Goal: Browse casually: Explore the website without a specific task or goal

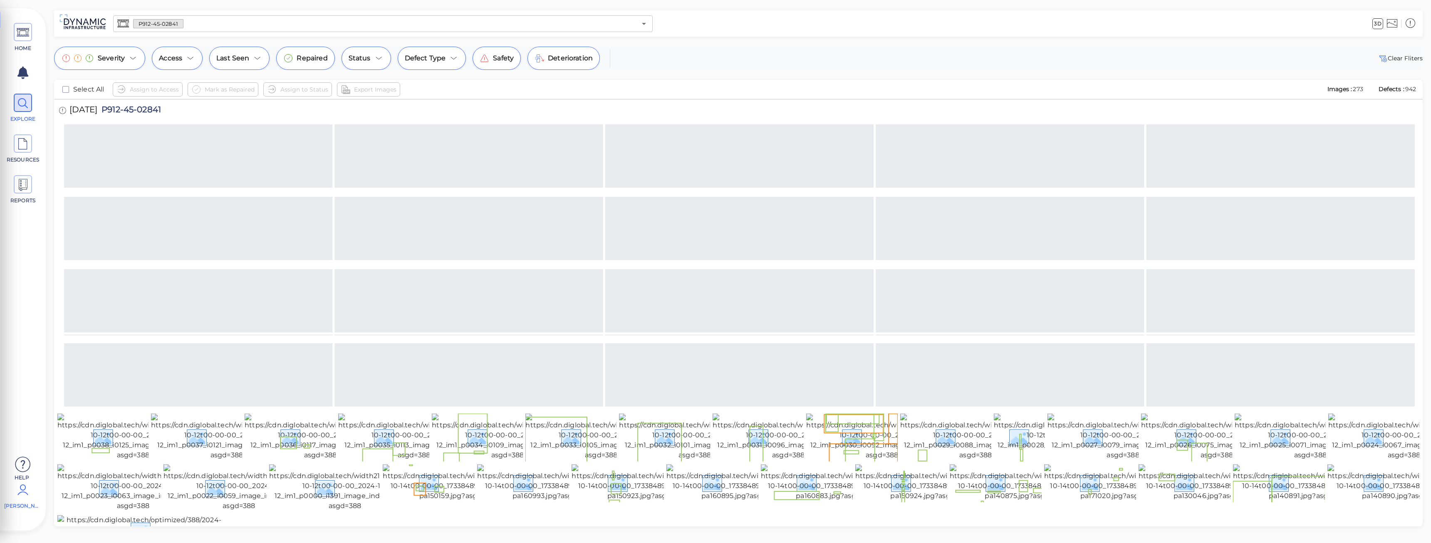
scroll to position [1065, 0]
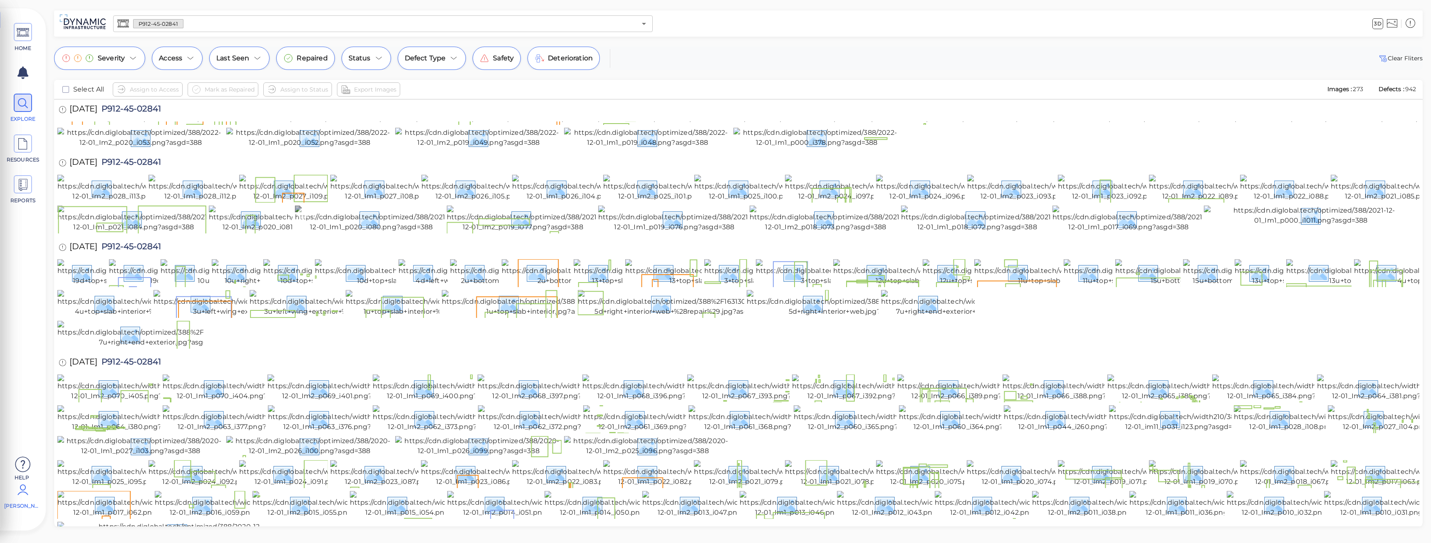
click at [337, 232] on img at bounding box center [371, 219] width 153 height 27
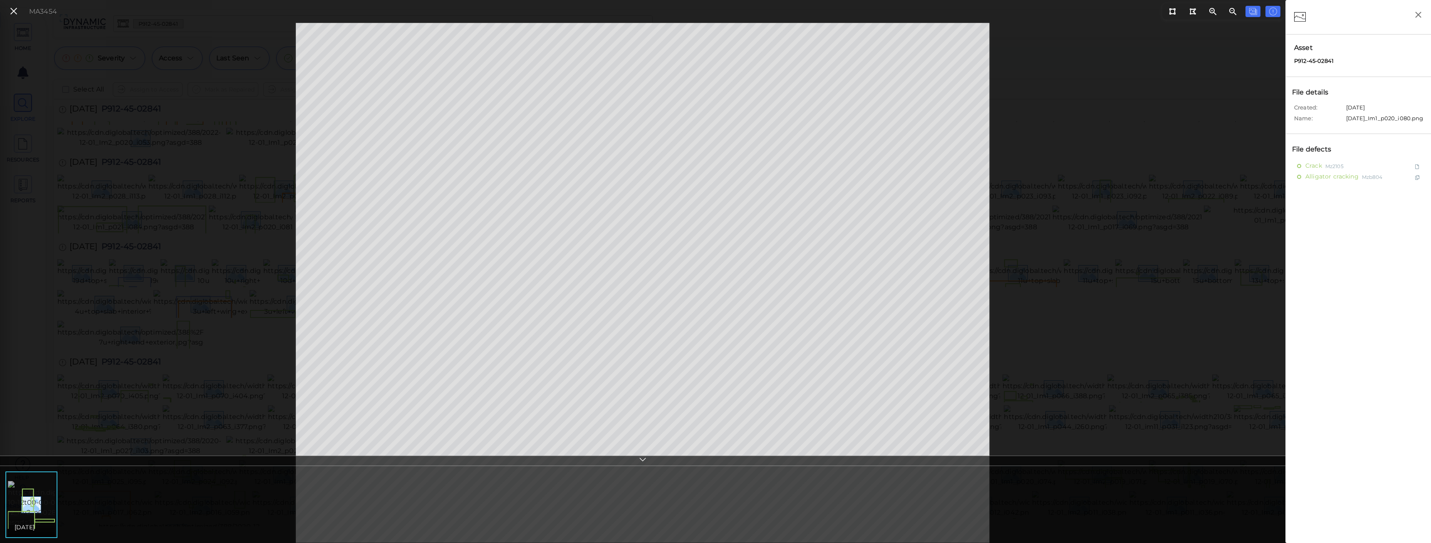
click at [28, 514] on img at bounding box center [83, 504] width 151 height 47
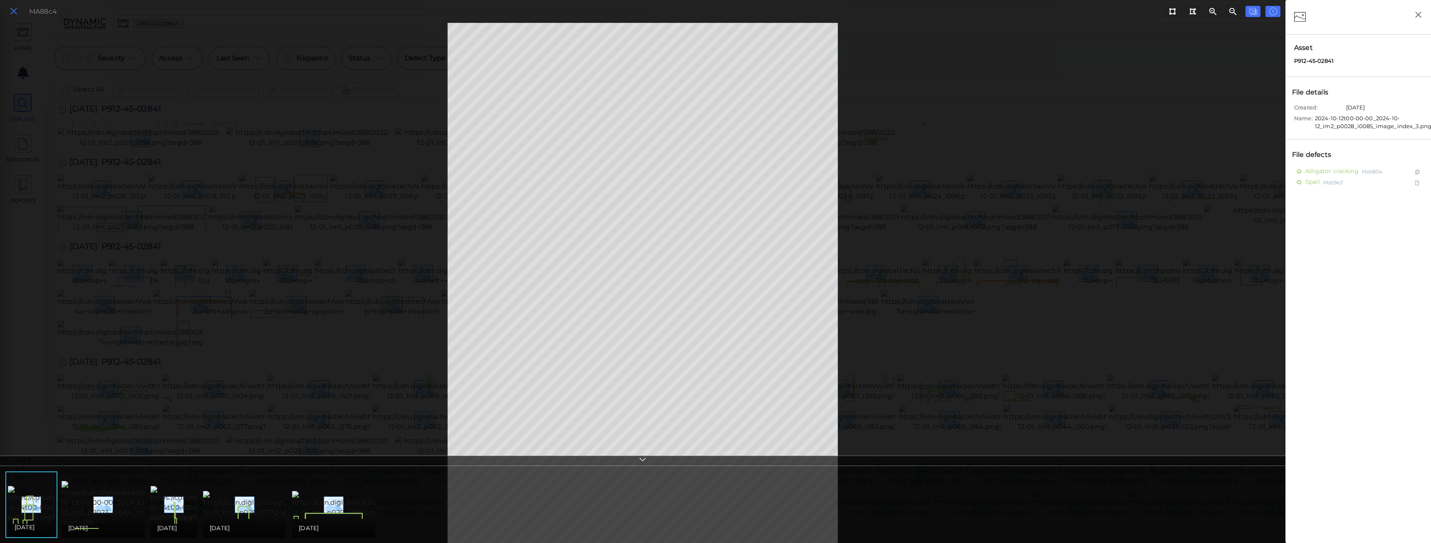
click at [13, 15] on icon at bounding box center [13, 11] width 9 height 11
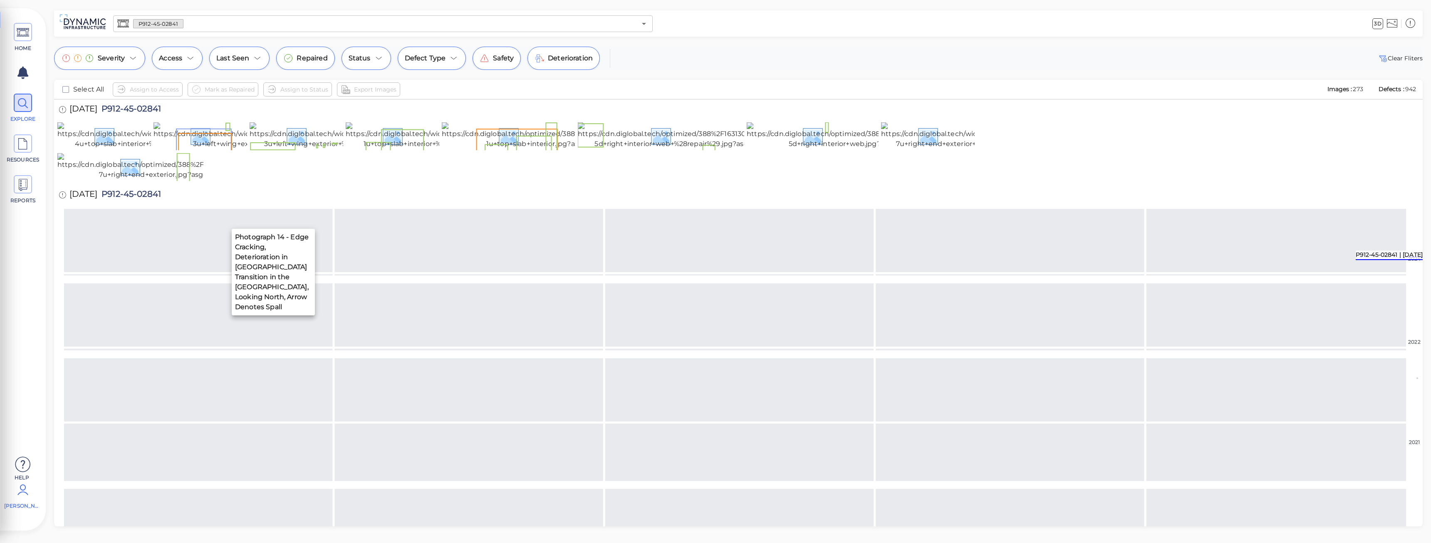
scroll to position [639, 0]
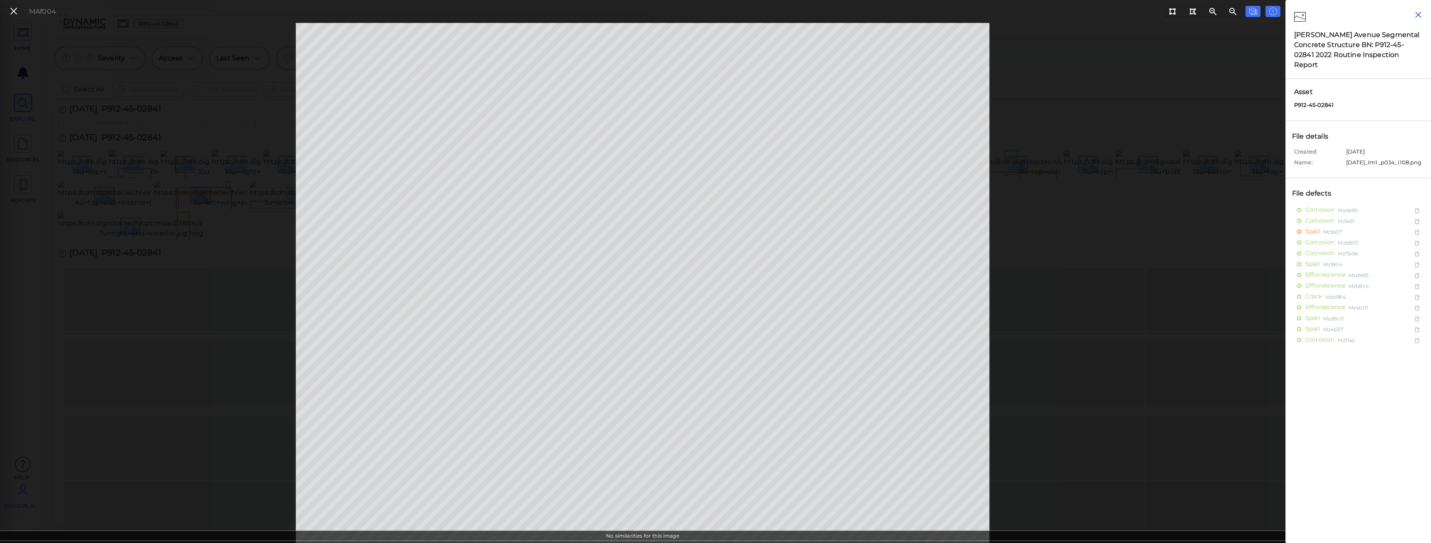
click at [1417, 19] on icon "button" at bounding box center [1419, 15] width 10 height 10
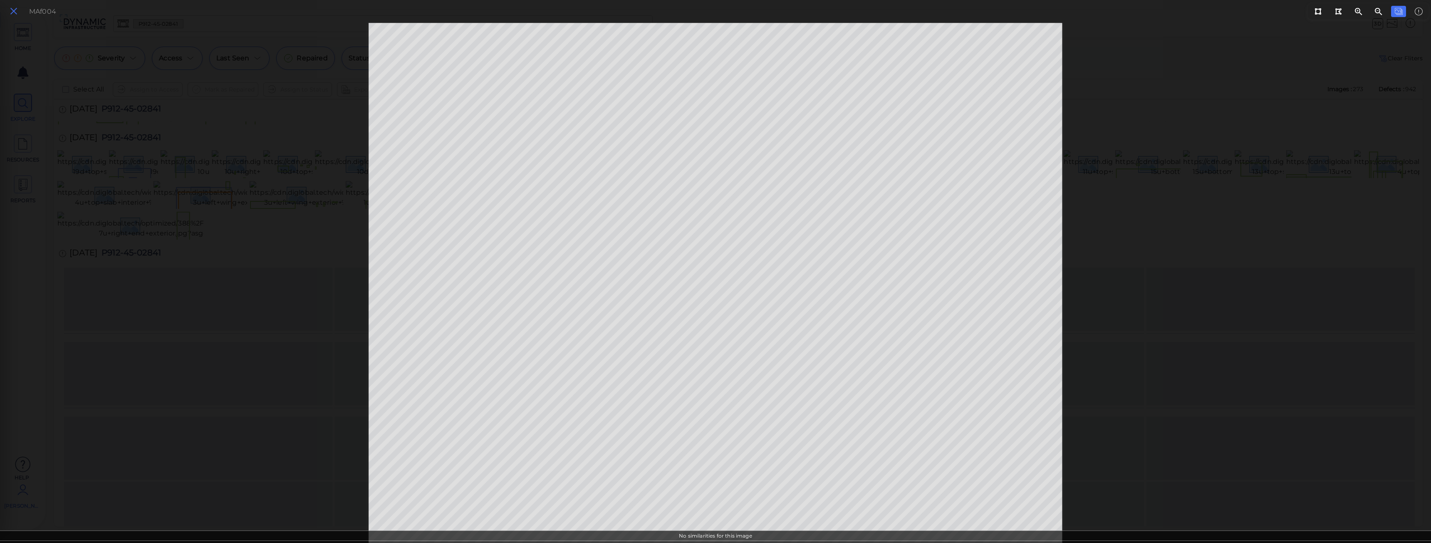
click at [16, 11] on icon at bounding box center [13, 11] width 9 height 11
